Goal: Task Accomplishment & Management: Complete application form

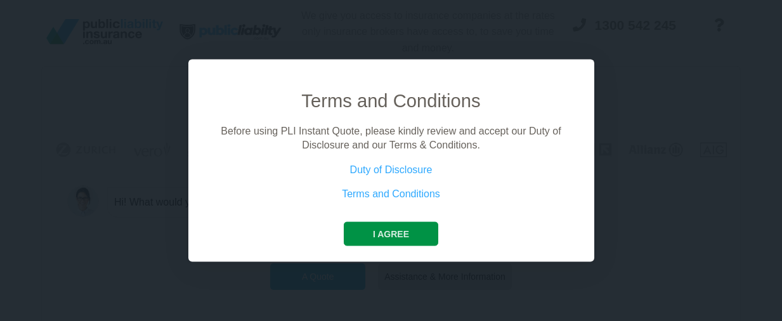
click at [391, 235] on button "I agree" at bounding box center [391, 233] width 94 height 24
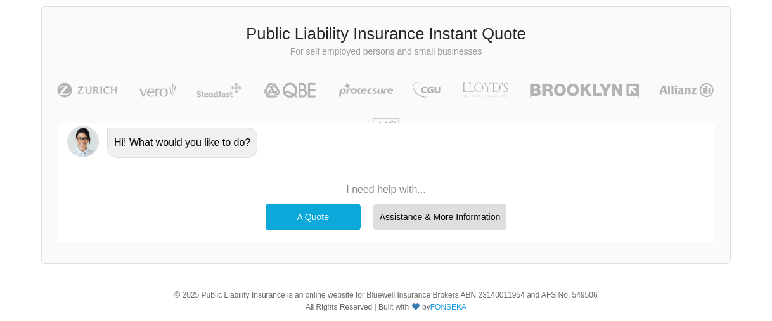
scroll to position [73, 0]
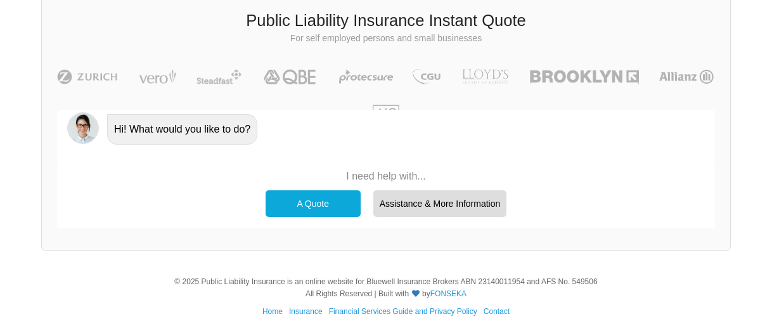
click at [316, 212] on div "A Quote" at bounding box center [313, 203] width 95 height 27
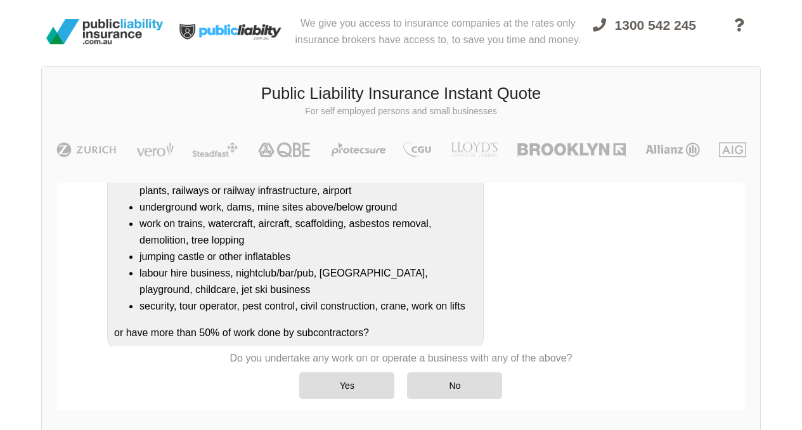
scroll to position [216, 0]
click at [340, 320] on div "Yes" at bounding box center [346, 385] width 95 height 27
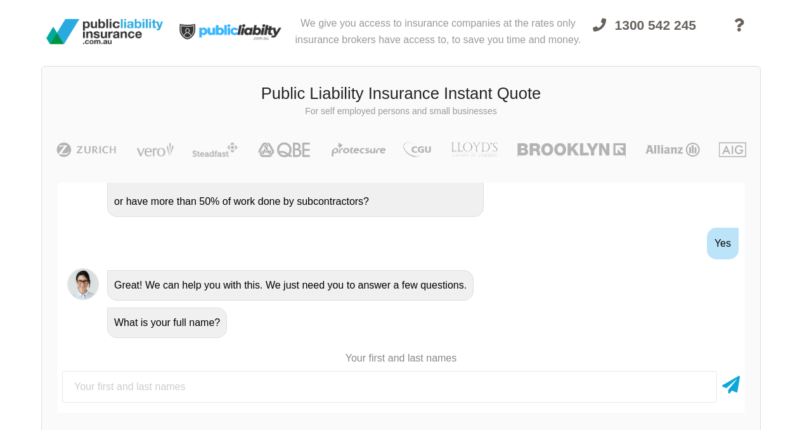
scroll to position [349, 0]
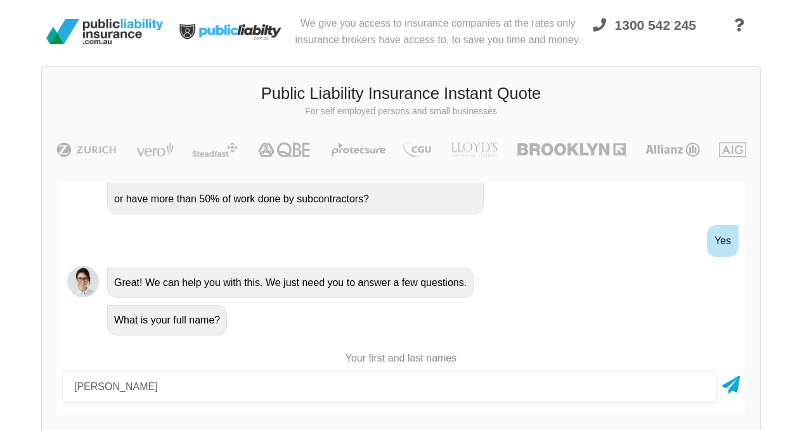
type input "[PERSON_NAME]"
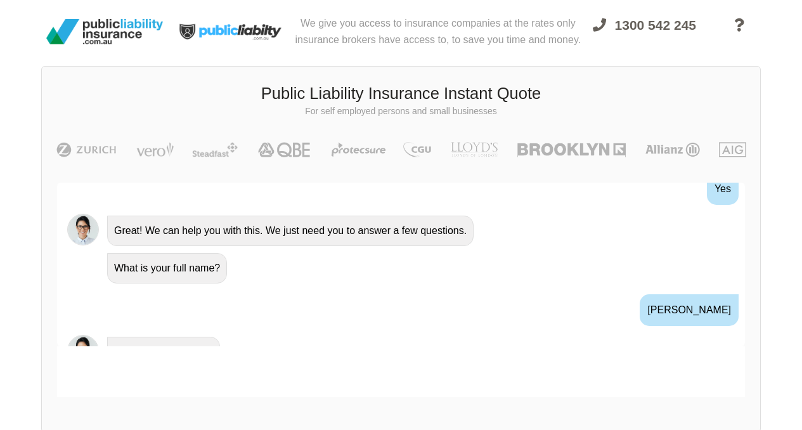
scroll to position [516, 0]
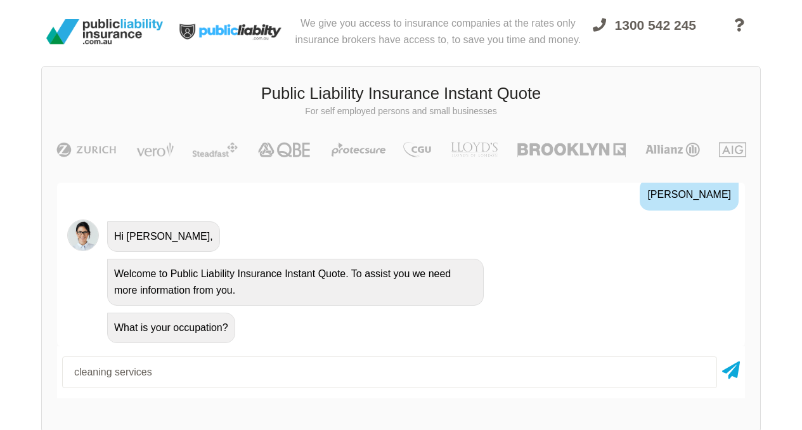
type input "cleaning services"
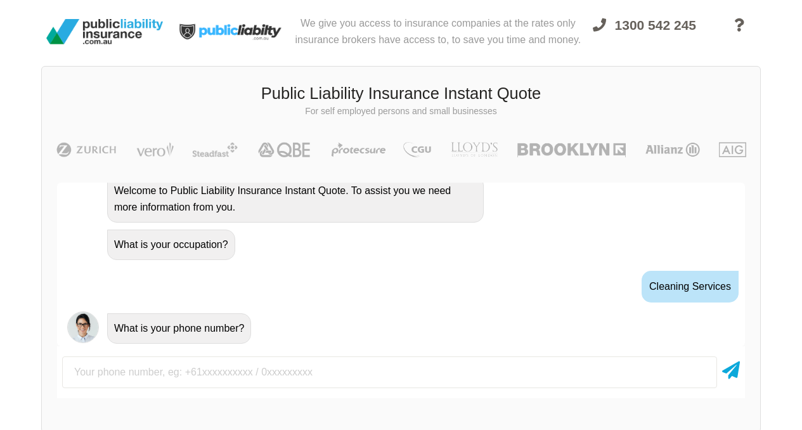
scroll to position [600, 0]
type input "0"
type input "="
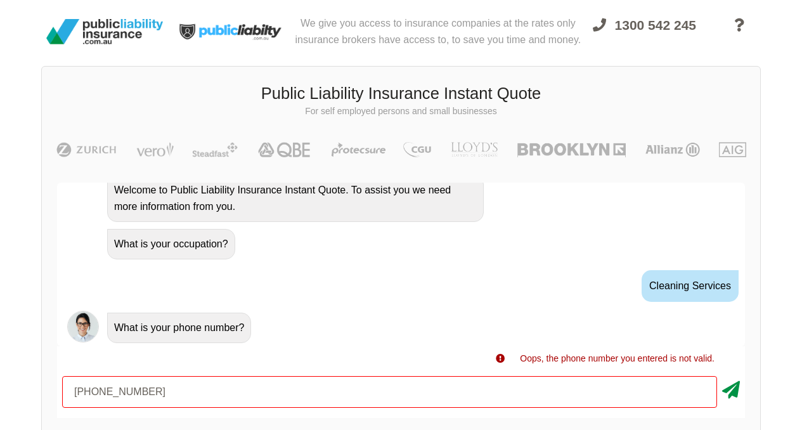
click at [730, 320] on icon at bounding box center [731, 387] width 18 height 23
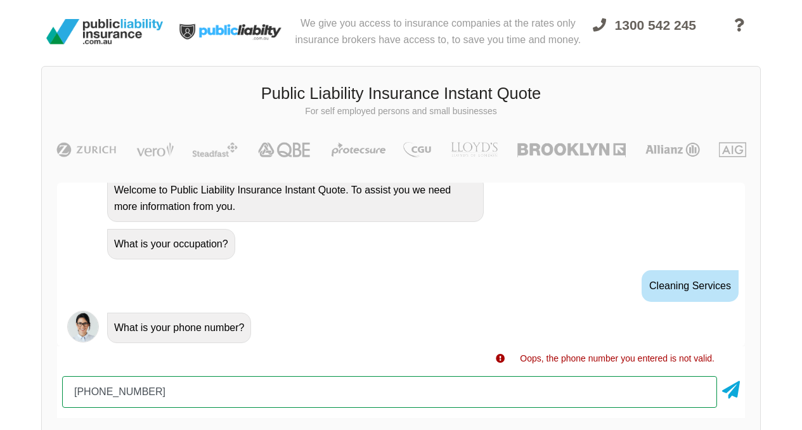
click at [93, 320] on input "[PHONE_NUMBER]" at bounding box center [389, 392] width 655 height 32
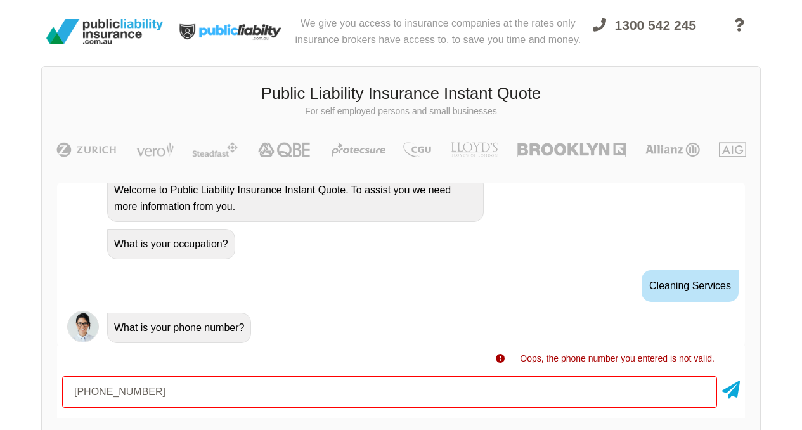
click at [751, 320] on div "Awesome! 100% Just a final check that all your details are correct. Your Summar…" at bounding box center [401, 299] width 718 height 265
click at [732, 320] on icon at bounding box center [731, 387] width 18 height 23
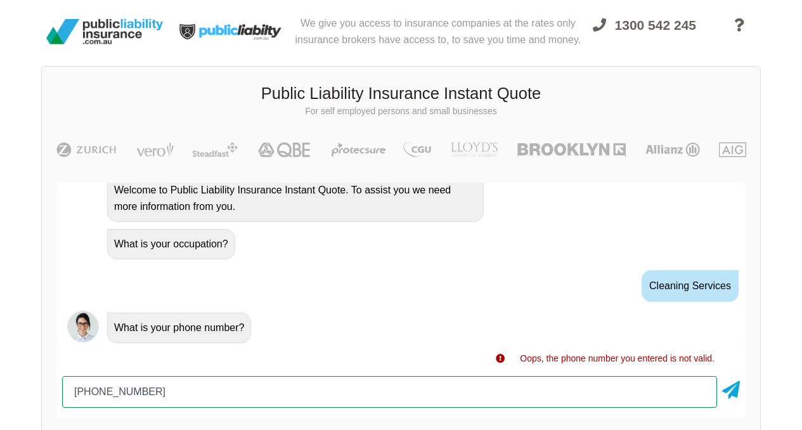
click at [91, 320] on input "[PHONE_NUMBER]" at bounding box center [389, 392] width 655 height 32
type input "0430336079"
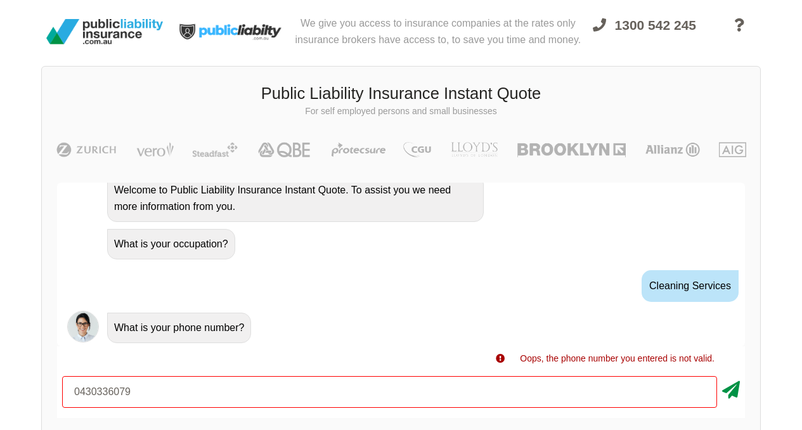
click at [727, 320] on icon at bounding box center [731, 387] width 18 height 23
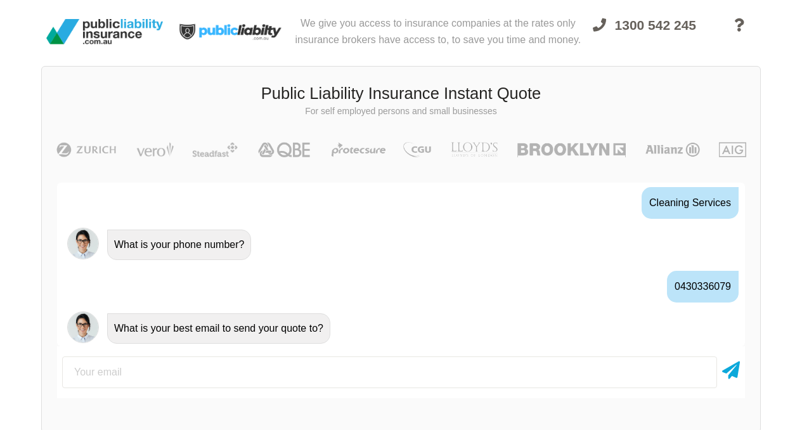
scroll to position [684, 0]
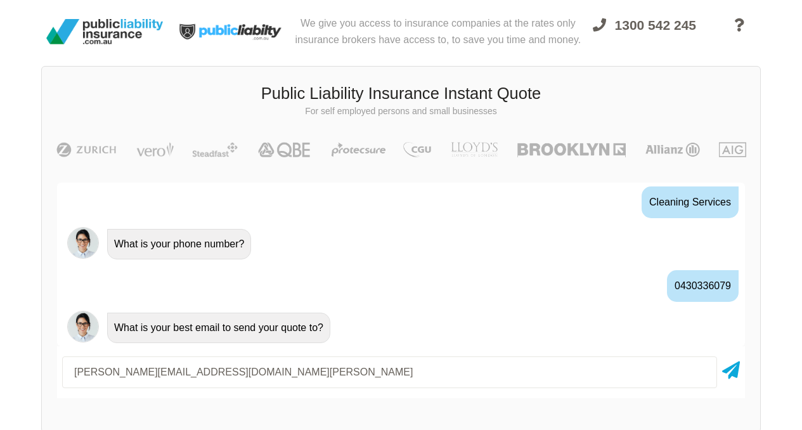
type input "[PERSON_NAME][EMAIL_ADDRESS][DOMAIN_NAME][PERSON_NAME]"
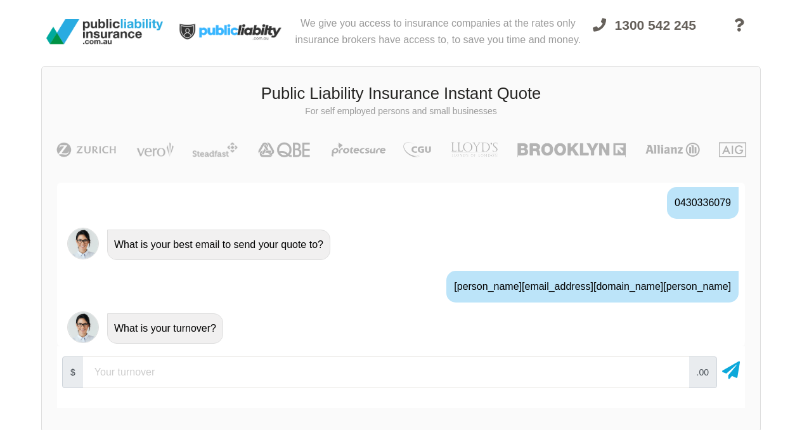
scroll to position [767, 0]
